Goal: Transaction & Acquisition: Subscribe to service/newsletter

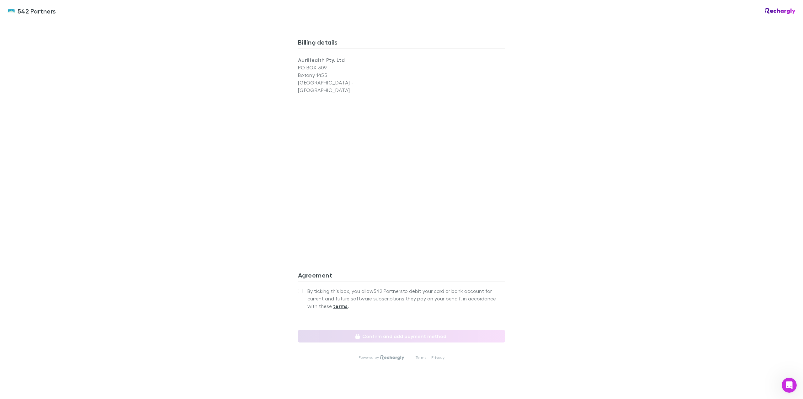
scroll to position [425, 0]
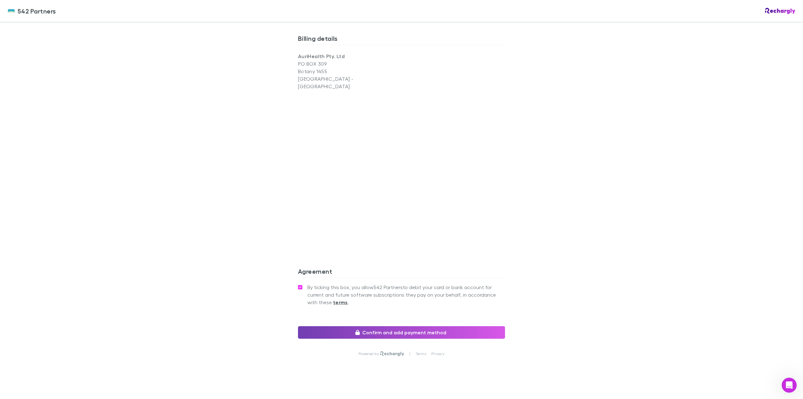
click at [420, 326] on button "Confirm and add payment method" at bounding box center [401, 332] width 207 height 13
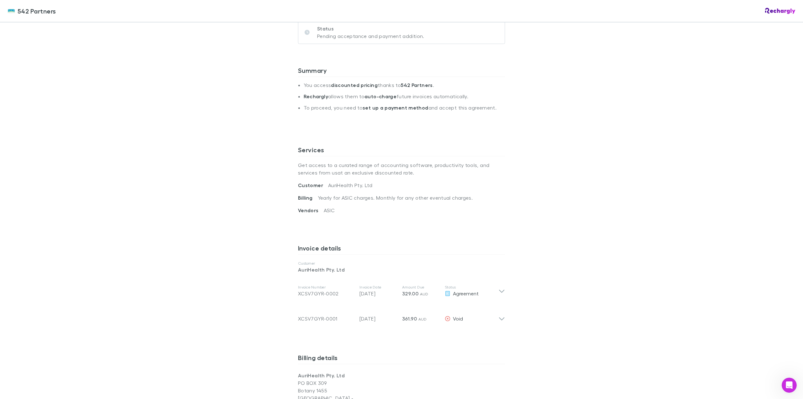
scroll to position [24, 0]
